Goal: Task Accomplishment & Management: Use online tool/utility

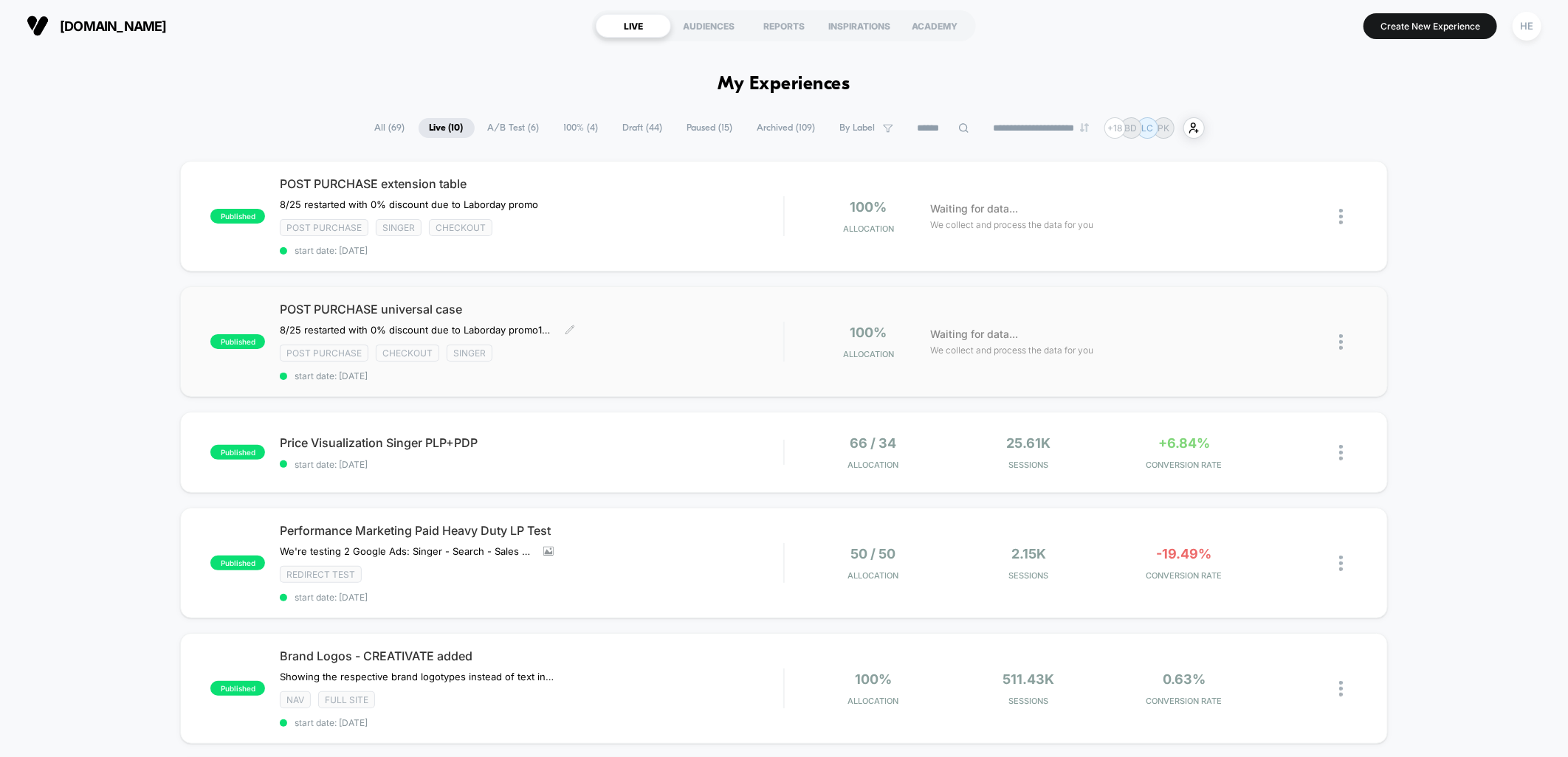
click at [660, 329] on div "POST PURCHASE universal case 8/25 restarted with 0% discount due to Laborday pr…" at bounding box center [531, 341] width 503 height 80
click at [703, 224] on div "Post Purchase Singer checkout" at bounding box center [531, 227] width 503 height 17
click at [611, 441] on span "Price Visualization Singer PLP+PDP" at bounding box center [531, 443] width 503 height 15
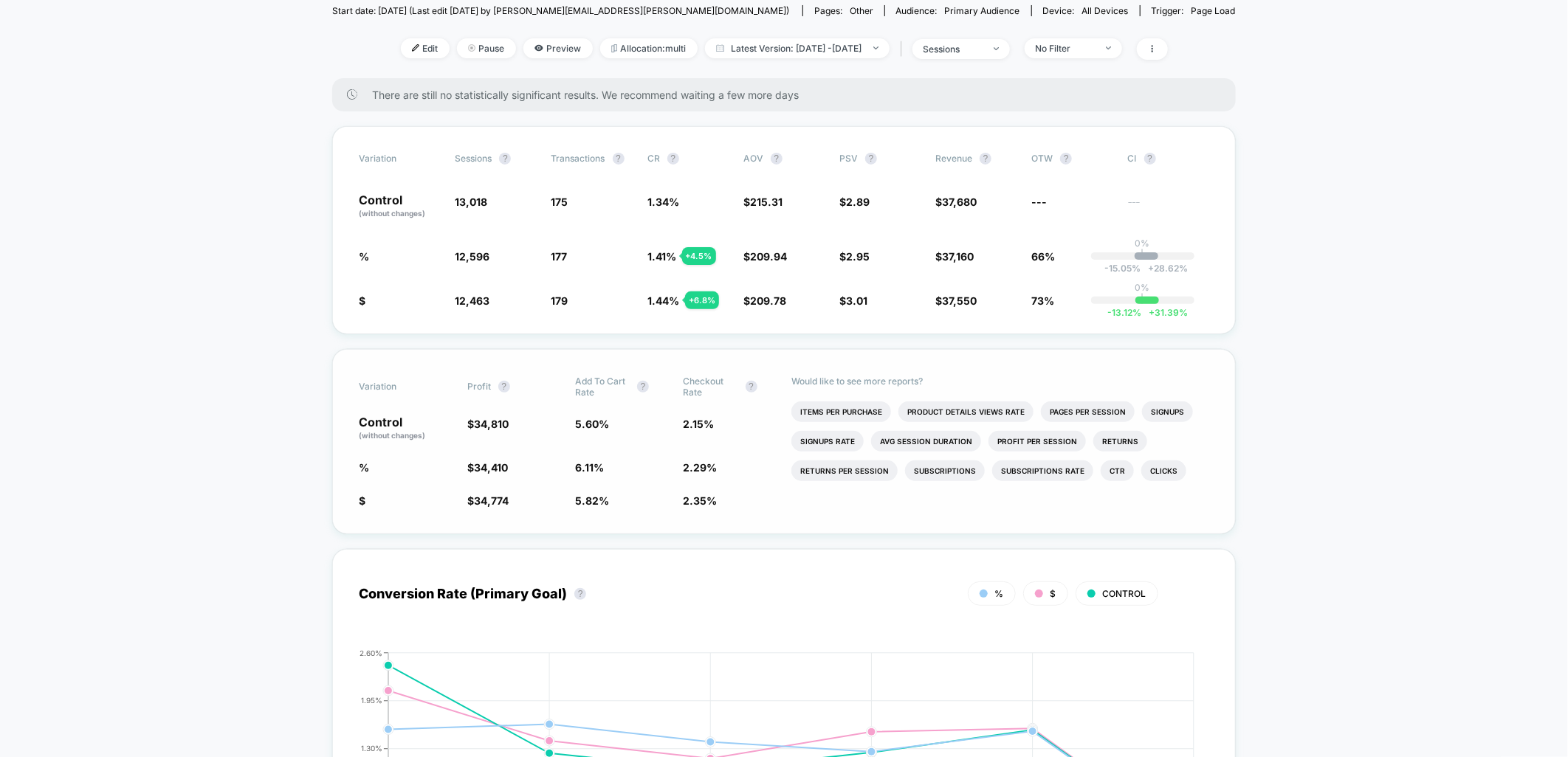
scroll to position [164, 0]
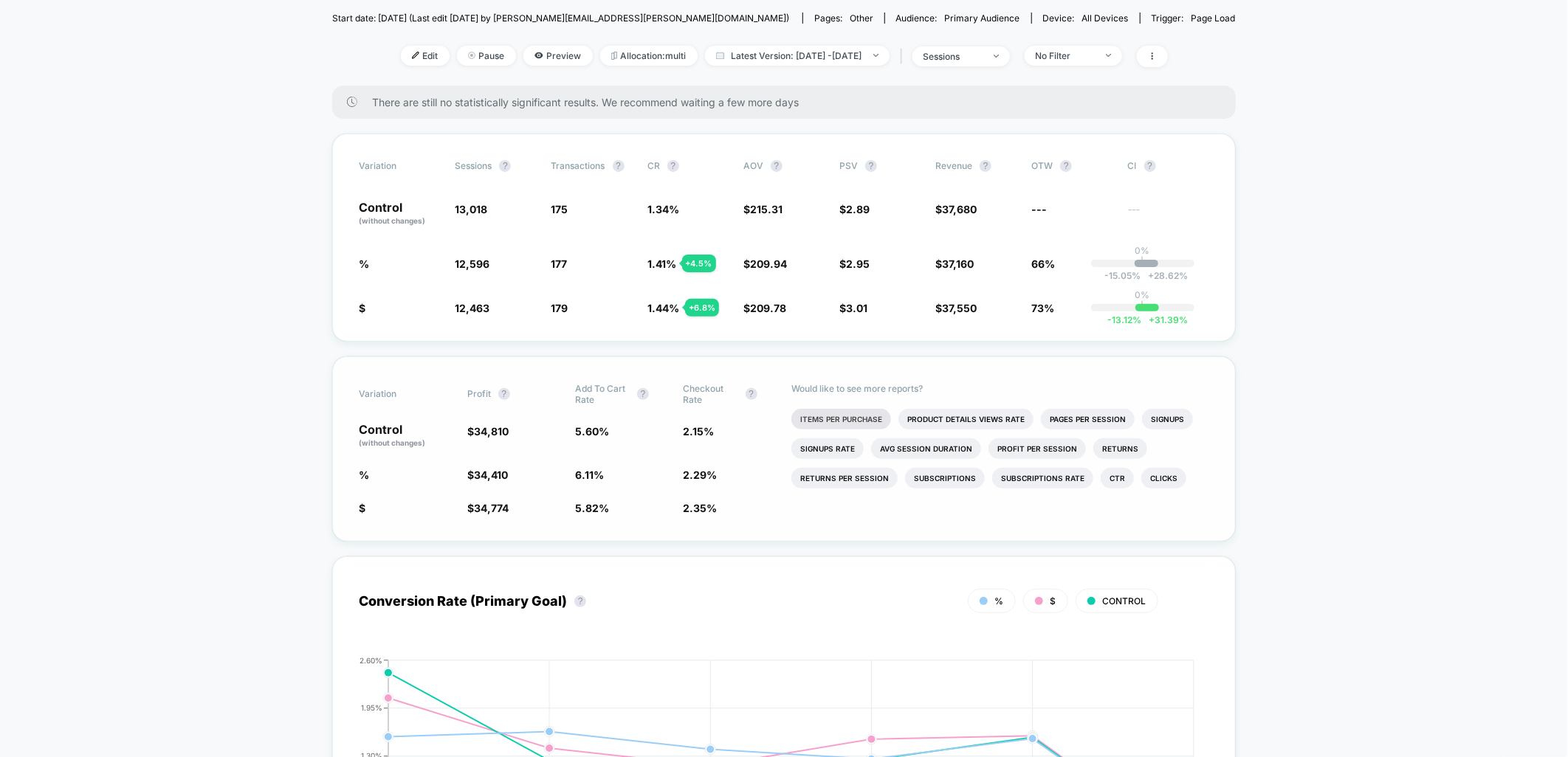
click at [861, 409] on li "Items Per Purchase" at bounding box center [841, 419] width 100 height 21
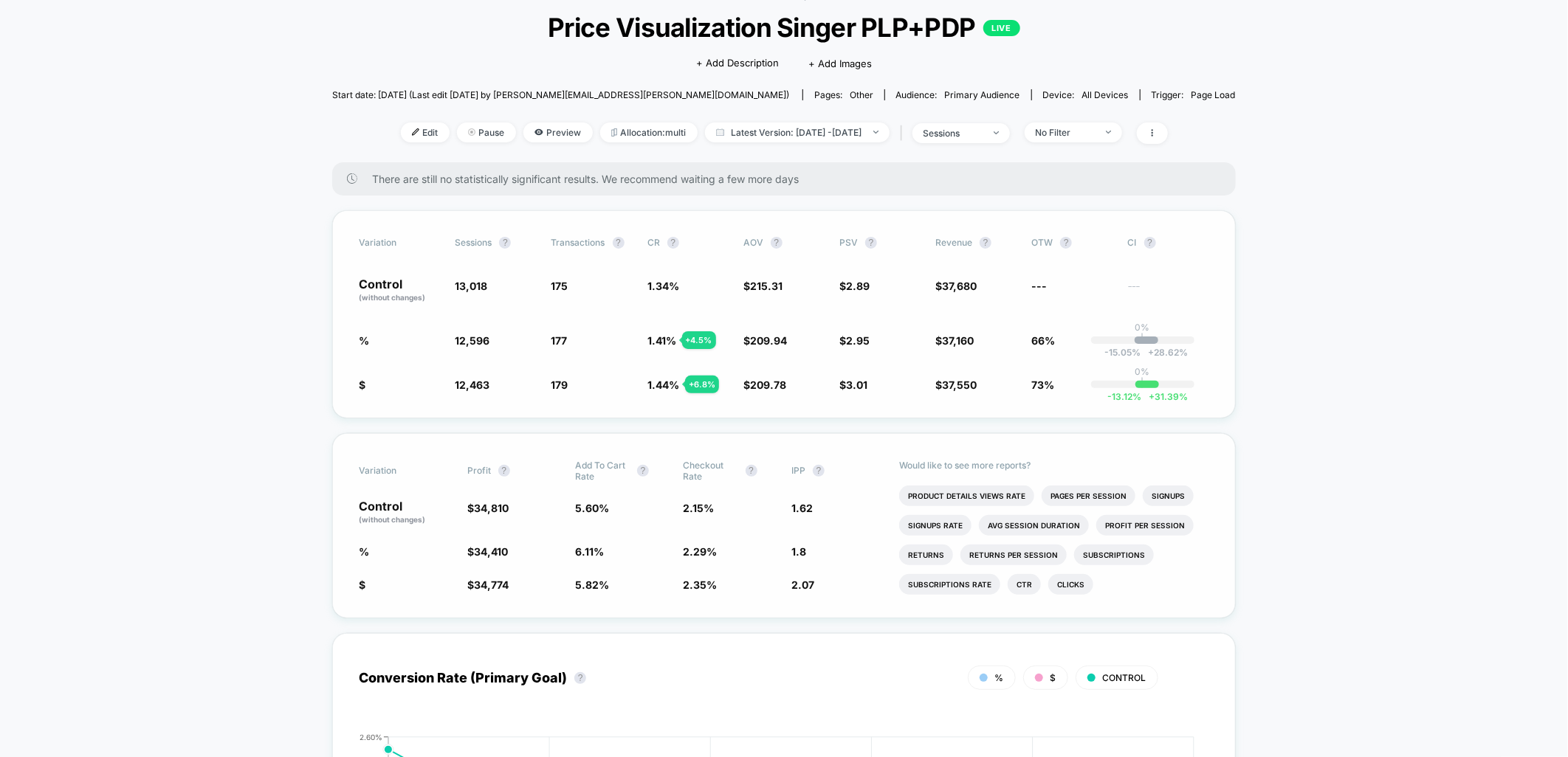
scroll to position [0, 0]
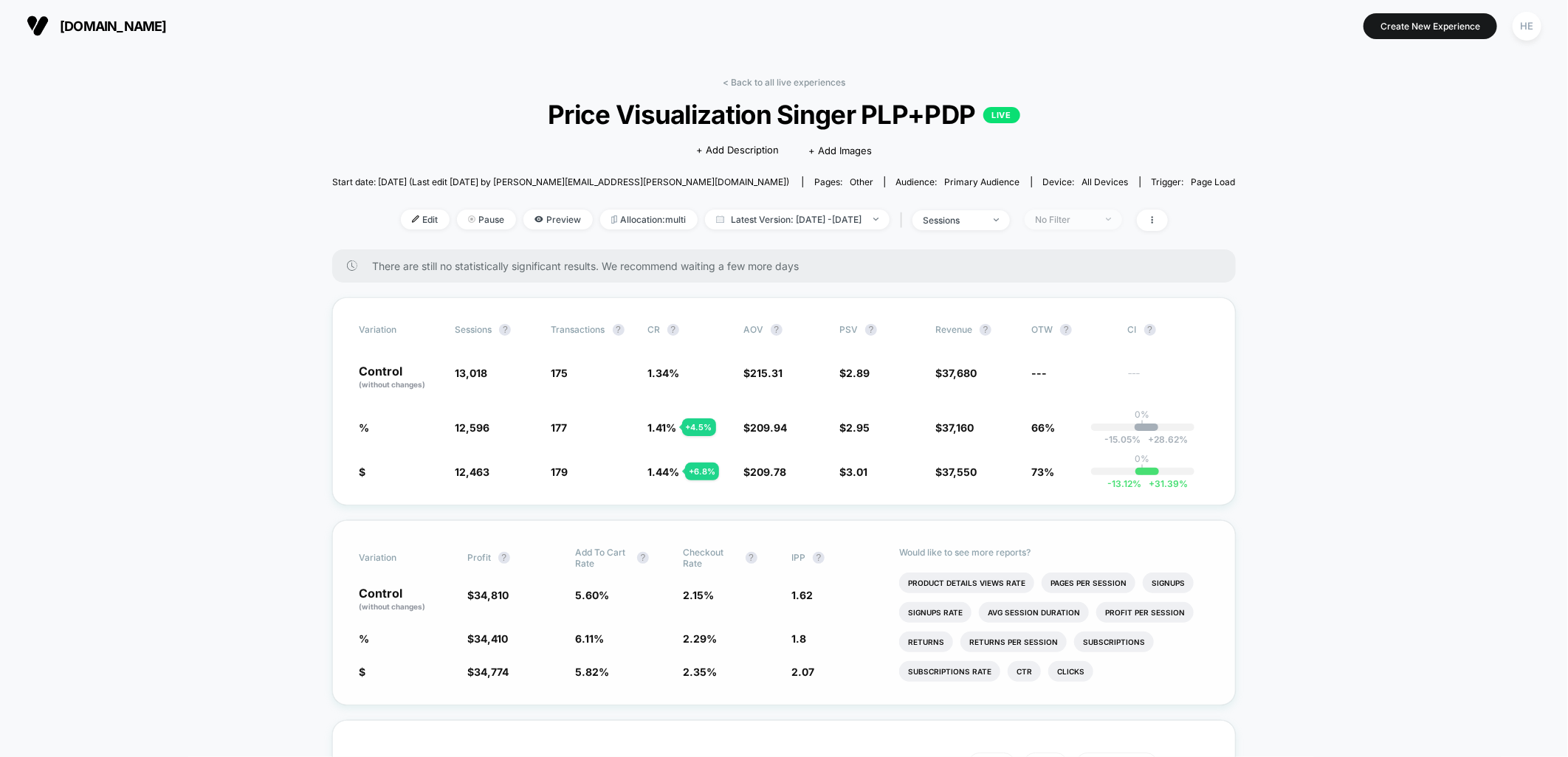
click at [1085, 226] on span "No Filter" at bounding box center [1073, 219] width 97 height 20
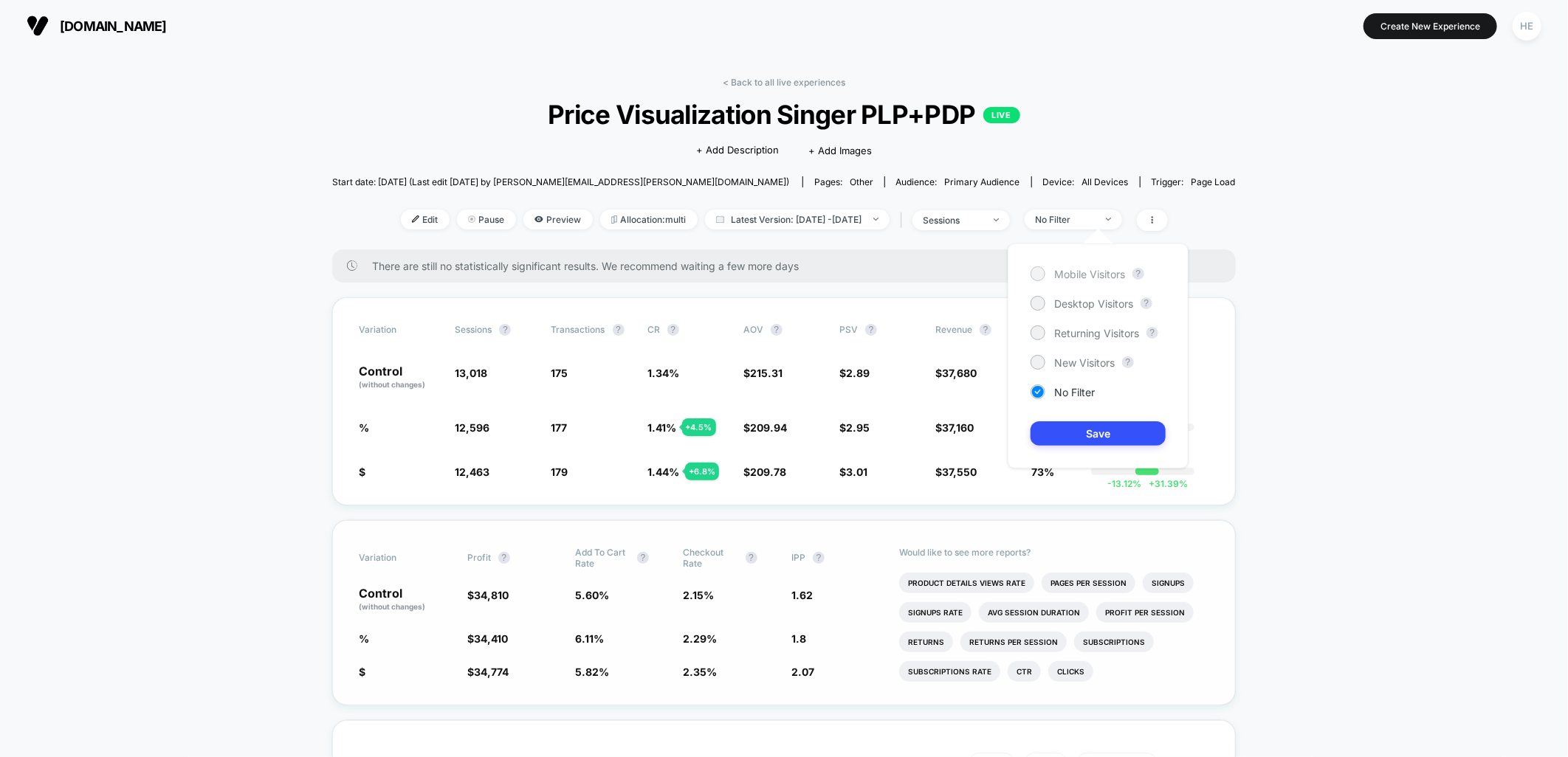
click at [1094, 276] on span "Mobile Visitors" at bounding box center [1089, 274] width 71 height 13
click at [1093, 439] on button "Save" at bounding box center [1098, 433] width 135 height 25
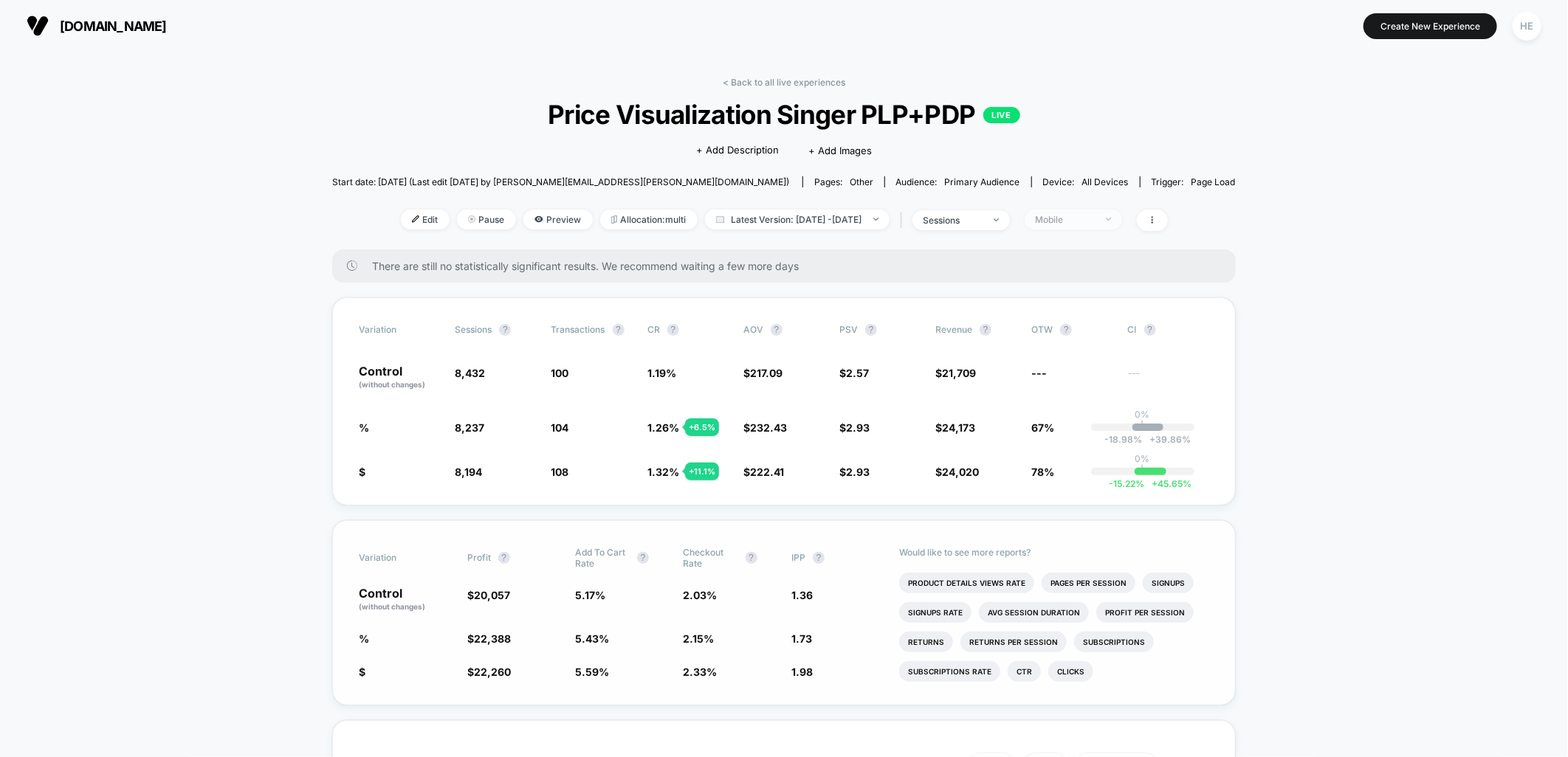
click at [1122, 215] on span "Mobile" at bounding box center [1073, 219] width 97 height 20
click at [1116, 299] on span "Desktop Visitors" at bounding box center [1093, 303] width 79 height 13
click at [1097, 424] on button "Save" at bounding box center [1098, 433] width 135 height 25
drag, startPoint x: 1108, startPoint y: 215, endPoint x: 1100, endPoint y: 225, distance: 12.8
click at [1095, 216] on div "Desktop" at bounding box center [1065, 219] width 59 height 11
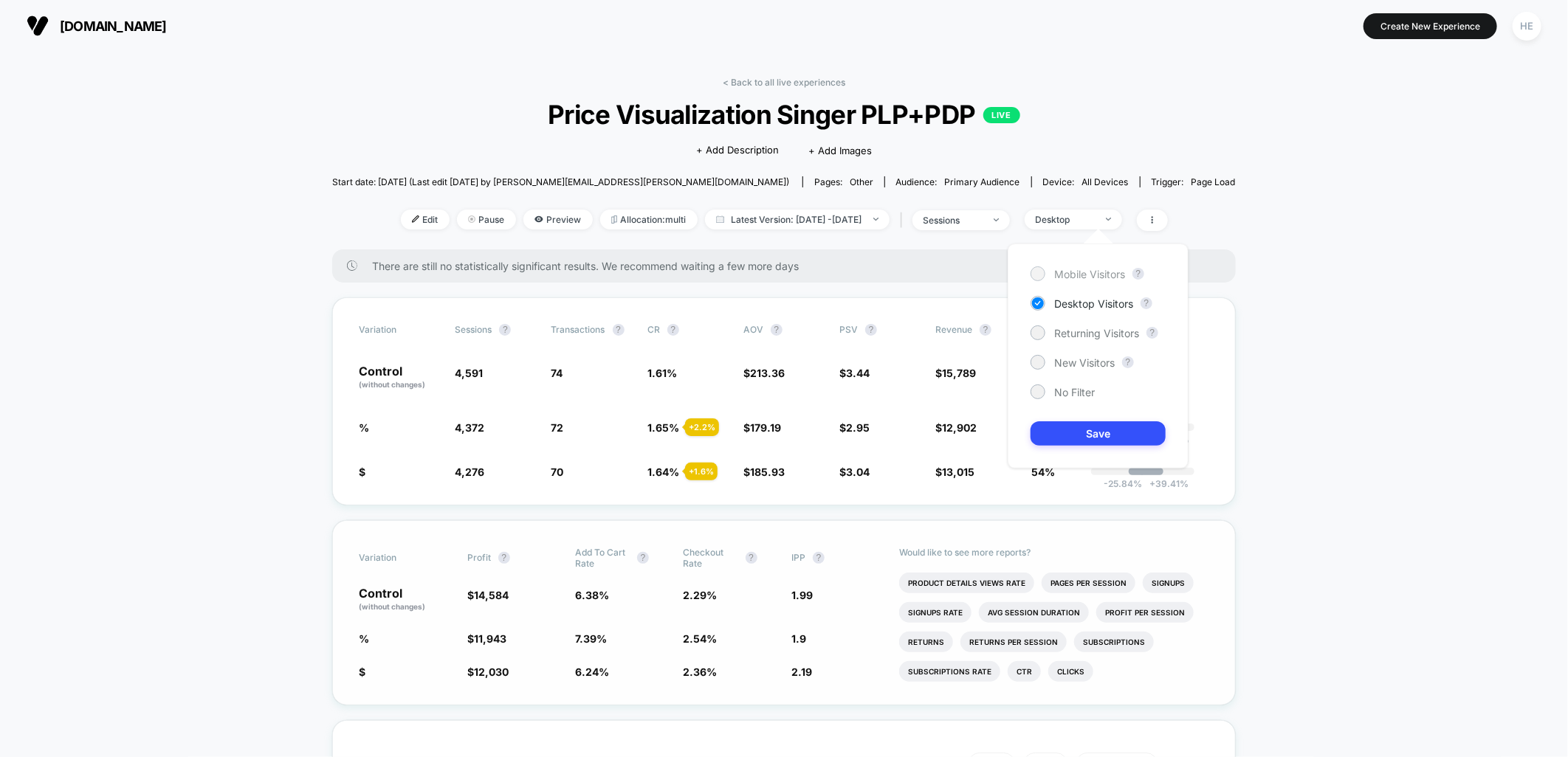
click at [1079, 276] on span "Mobile Visitors" at bounding box center [1089, 274] width 71 height 13
click at [1093, 423] on button "Save" at bounding box center [1098, 433] width 135 height 25
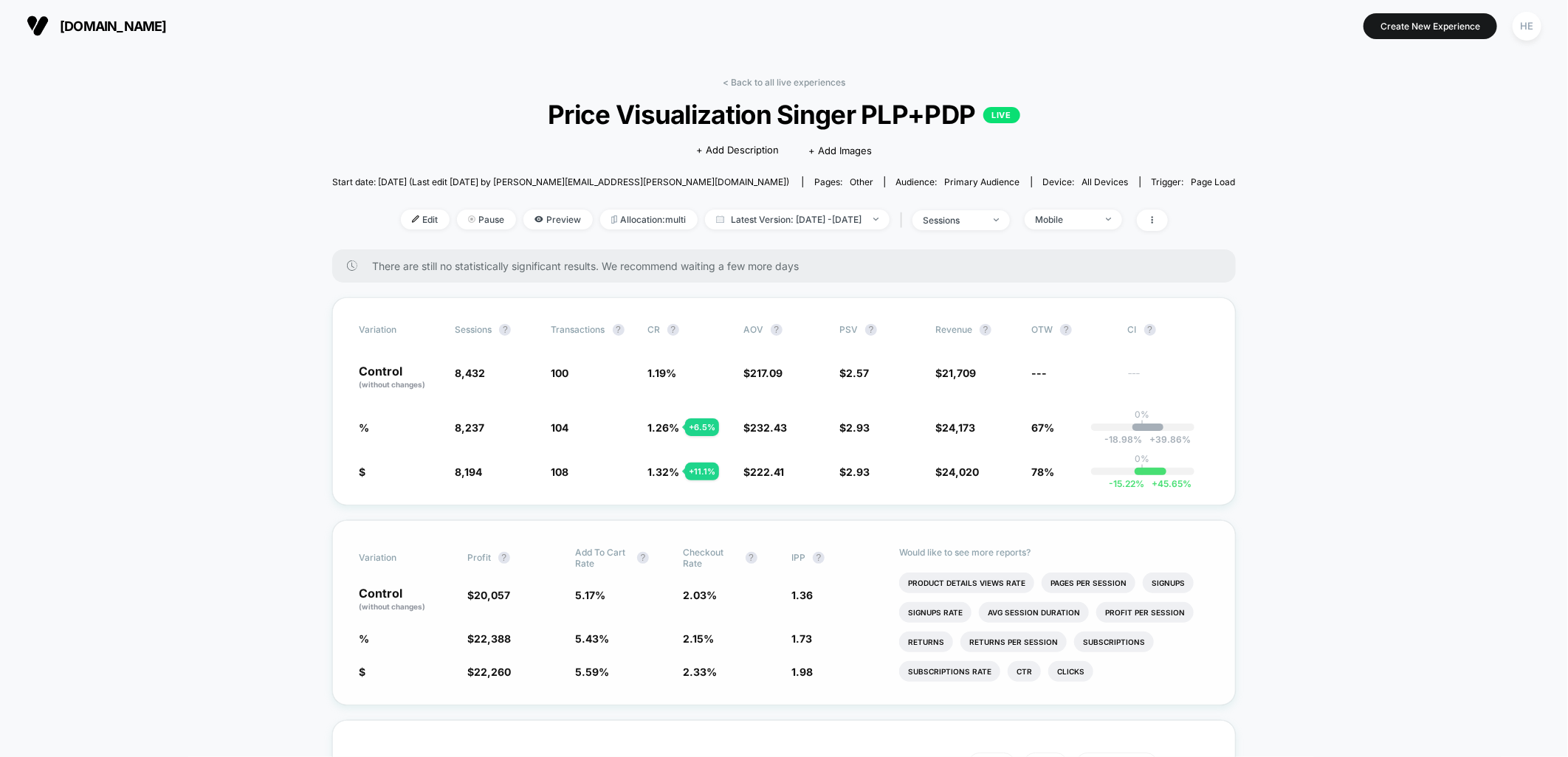
drag, startPoint x: 1088, startPoint y: 207, endPoint x: 1095, endPoint y: 322, distance: 115.2
click at [1088, 207] on div "< Back to all live experiences Price Visualization Singer PLP+PDP LIVE Click to…" at bounding box center [784, 163] width 903 height 173
click at [1068, 227] on div "< Back to all live experiences Price Visualization Singer PLP+PDP LIVE Click to…" at bounding box center [784, 163] width 903 height 173
click at [1070, 225] on span "Mobile" at bounding box center [1073, 219] width 97 height 20
click at [1069, 395] on span "No Filter" at bounding box center [1074, 392] width 40 height 13
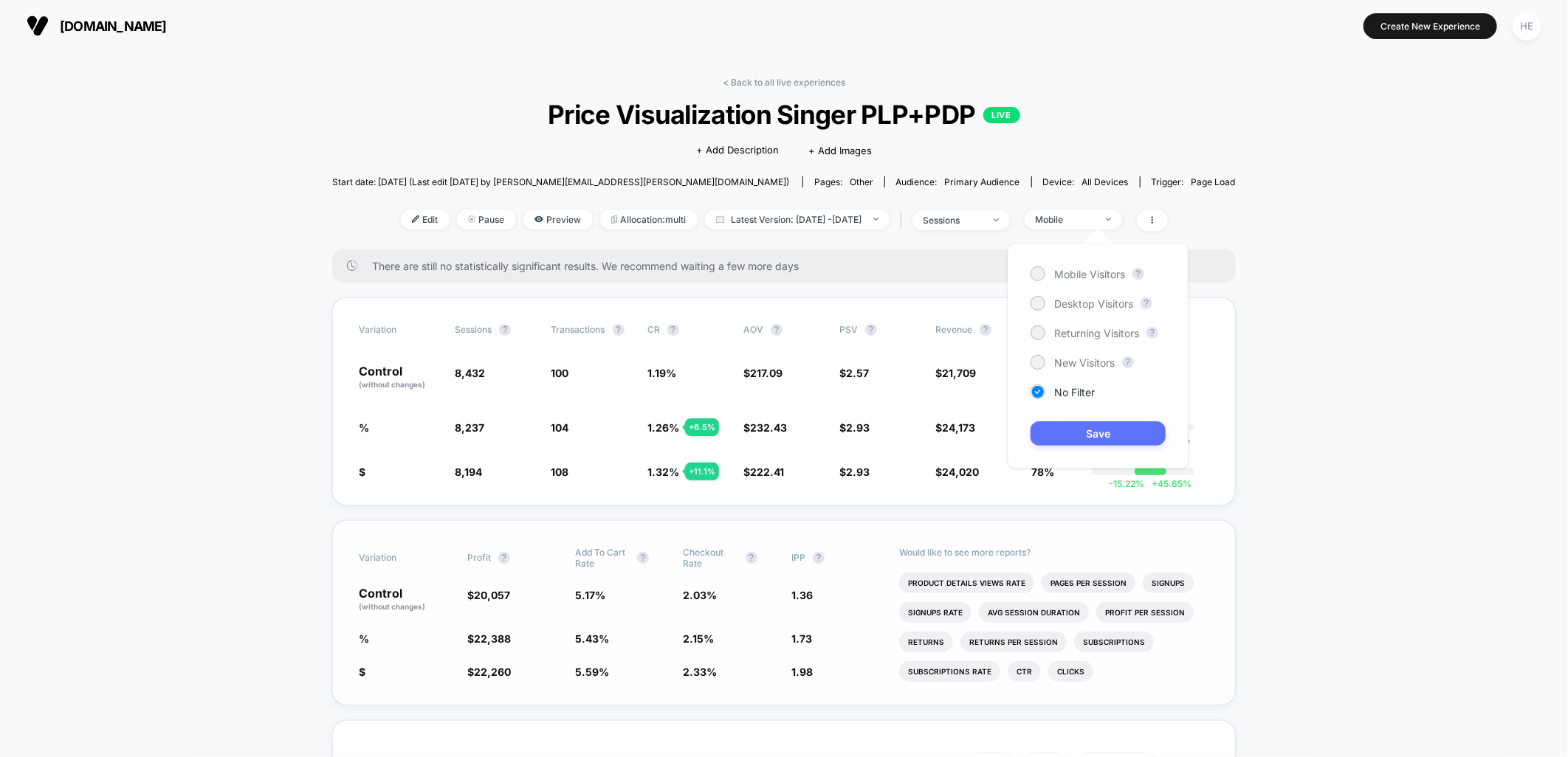
click at [1082, 443] on button "Save" at bounding box center [1098, 433] width 135 height 25
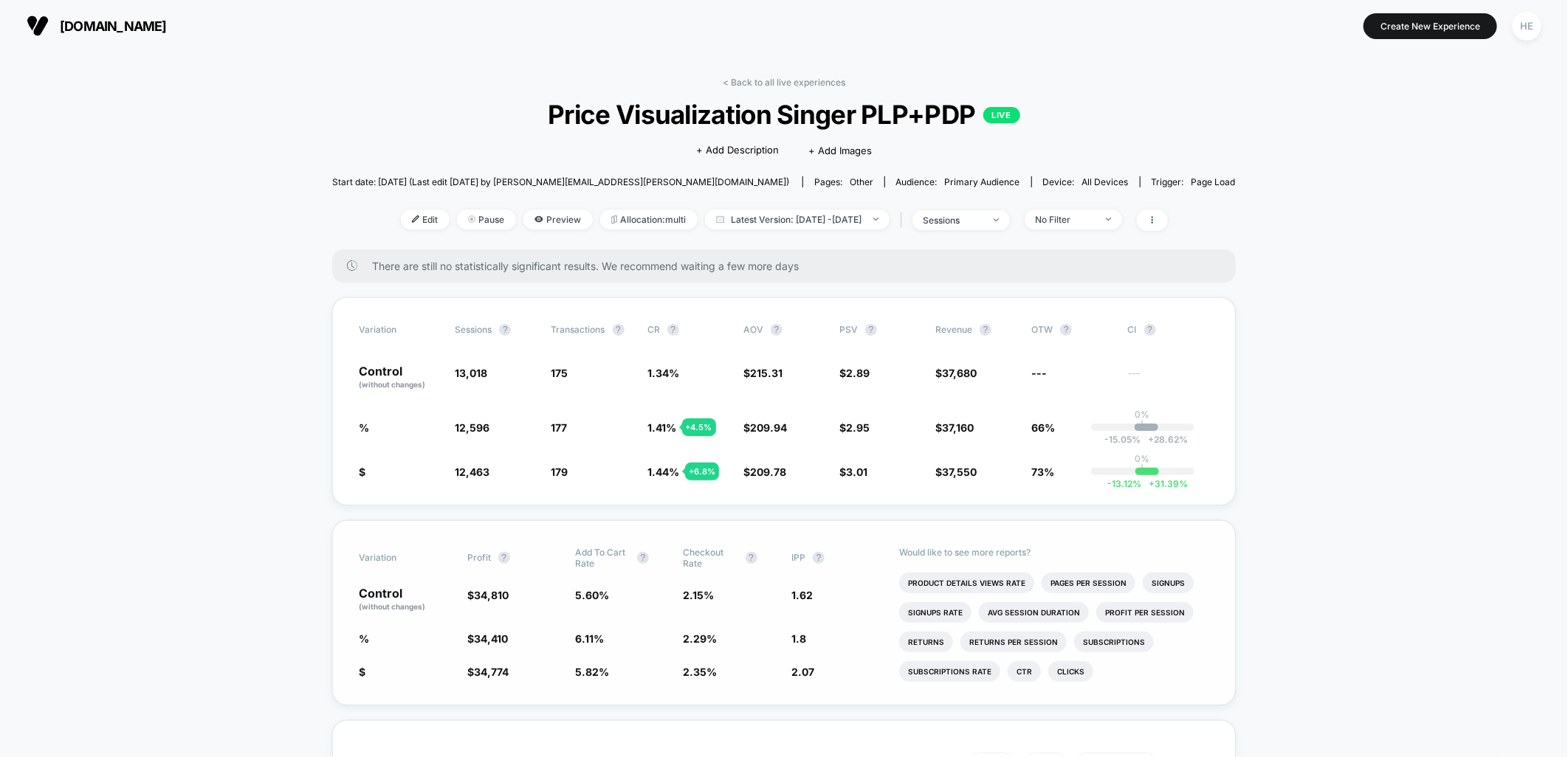
click at [30, 23] on img at bounding box center [38, 26] width 22 height 22
